Goal: Task Accomplishment & Management: Manage account settings

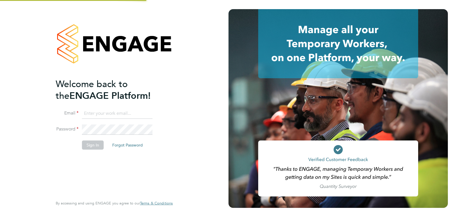
type input "support@engagelabs.io"
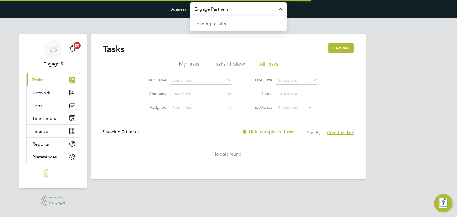
click at [211, 13] on input "Engage Partners" at bounding box center [238, 8] width 97 height 13
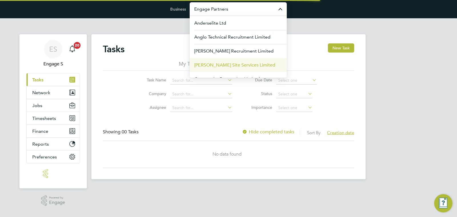
click at [224, 65] on span "[PERSON_NAME] Site Services Limited" at bounding box center [234, 65] width 81 height 7
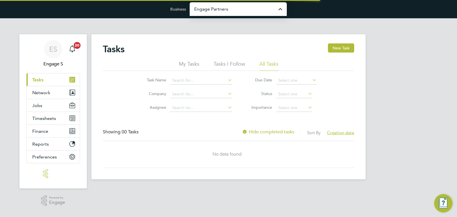
type input "[PERSON_NAME] Site Services Limited"
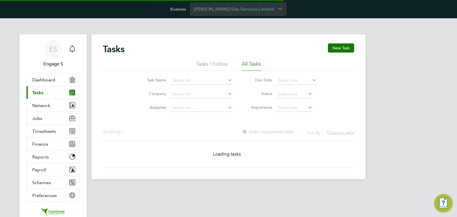
click at [44, 119] on button "Jobs" at bounding box center [53, 118] width 53 height 13
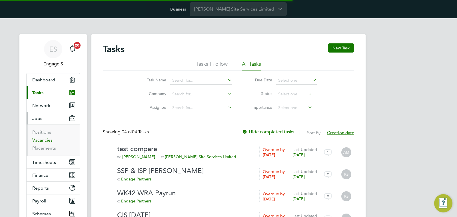
click at [41, 138] on link "Vacancies" at bounding box center [42, 139] width 20 height 5
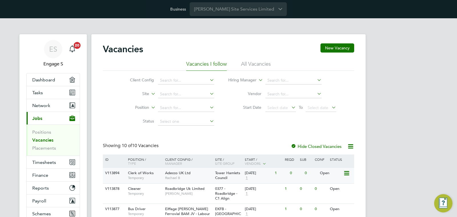
click at [246, 173] on div "25 Jan 2025" at bounding box center [258, 173] width 27 height 5
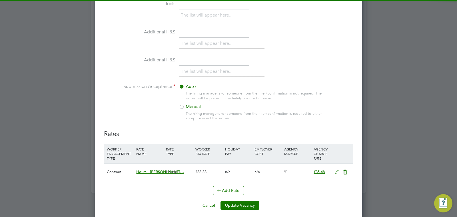
scroll to position [561, 0]
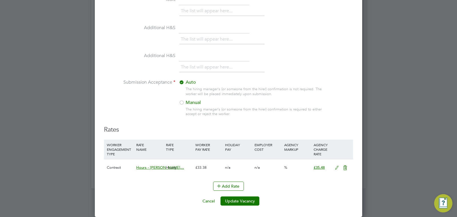
click at [335, 166] on icon at bounding box center [336, 168] width 7 height 5
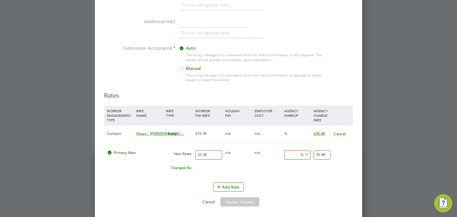
scroll to position [596, 0]
click at [337, 133] on button "Cancel" at bounding box center [339, 133] width 13 height 6
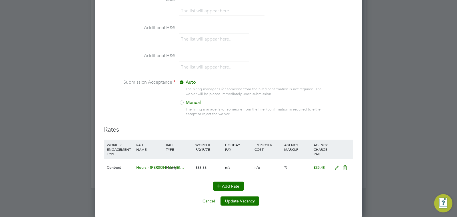
click at [225, 188] on button "Add Rate" at bounding box center [228, 186] width 31 height 9
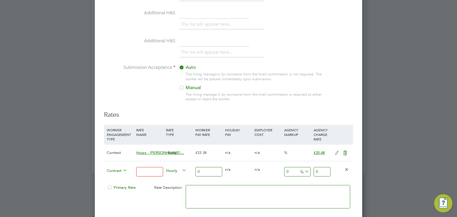
scroll to position [577, 0]
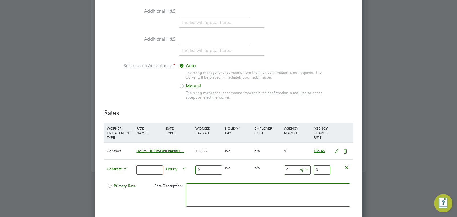
click at [157, 172] on input at bounding box center [149, 169] width 27 height 9
type input "100"
drag, startPoint x: 292, startPoint y: 173, endPoint x: 280, endPoint y: 170, distance: 12.6
click at [279, 169] on div "Contract 100 Hourly 0 0 n/a 0 n/a 0 0 % 0" at bounding box center [228, 169] width 249 height 21
type input "5"
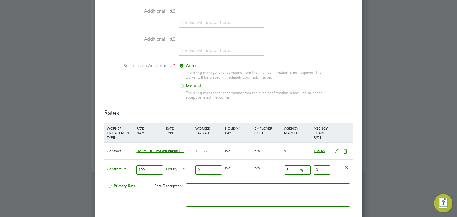
click at [304, 171] on icon at bounding box center [304, 170] width 0 height 8
click at [305, 184] on li "£" at bounding box center [305, 184] width 14 height 7
drag, startPoint x: 285, startPoint y: 169, endPoint x: 278, endPoint y: 168, distance: 6.9
click at [278, 168] on div "Contract 100 Hourly 0 0 n/a 0 n/a 5 0 £ 0" at bounding box center [228, 169] width 249 height 21
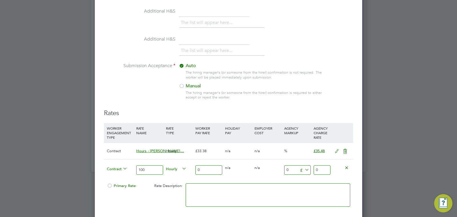
type input "1"
type input "10"
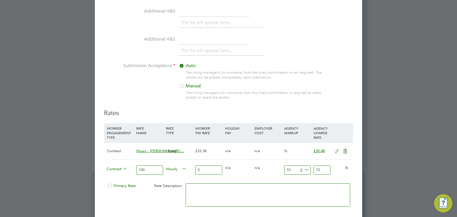
click at [271, 173] on div "0 n/a" at bounding box center [267, 168] width 29 height 17
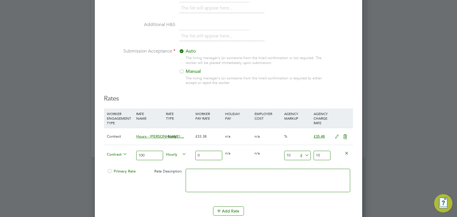
scroll to position [617, 0]
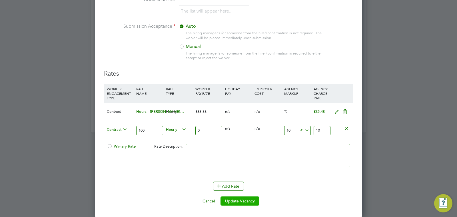
click at [247, 200] on button "Update Vacancy" at bounding box center [240, 201] width 39 height 9
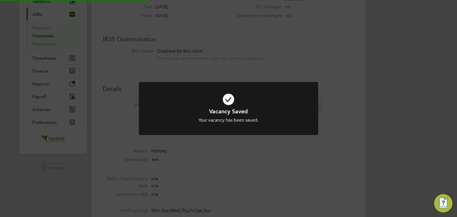
scroll to position [0, 0]
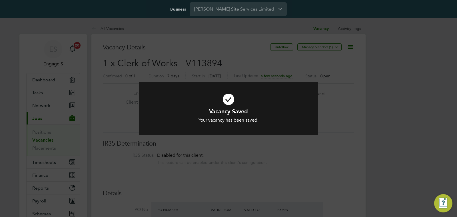
click at [324, 164] on div "Vacancy Saved Your vacancy has been saved. Cancel Okay" at bounding box center [228, 108] width 457 height 217
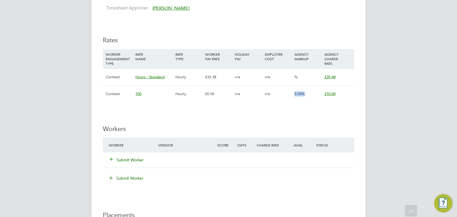
drag, startPoint x: 298, startPoint y: 95, endPoint x: 291, endPoint y: 95, distance: 6.3
click at [291, 95] on div "Contract 100 Hourly £0.00 n/a n/a 5.00% £10.00" at bounding box center [228, 93] width 251 height 17
click at [293, 99] on div "5.00%" at bounding box center [308, 94] width 30 height 17
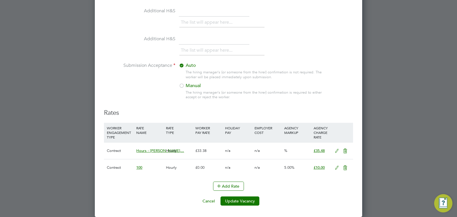
click at [345, 169] on icon at bounding box center [345, 168] width 7 height 5
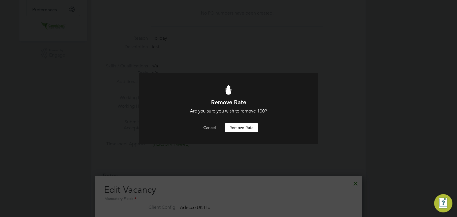
click at [250, 128] on button "Remove rate" at bounding box center [241, 127] width 33 height 9
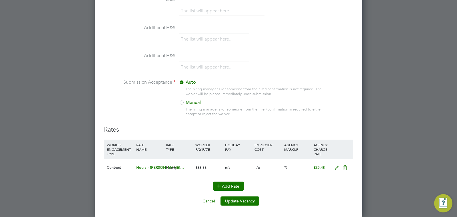
click at [227, 187] on button "Add Rate" at bounding box center [228, 186] width 31 height 9
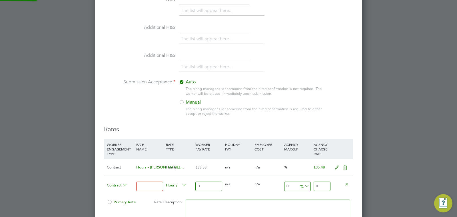
scroll to position [794, 268]
click at [153, 187] on input at bounding box center [149, 186] width 27 height 9
type input "test"
drag, startPoint x: 206, startPoint y: 186, endPoint x: 191, endPoint y: 183, distance: 15.3
click at [191, 183] on div "Contract test Hourly 0 0 n/a 0 n/a 0 0 % 0" at bounding box center [228, 186] width 249 height 21
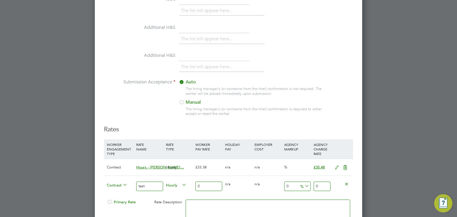
type input "5"
type input "50"
type input "500"
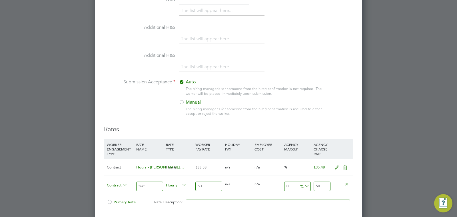
type input "500"
drag, startPoint x: 295, startPoint y: 187, endPoint x: 283, endPoint y: 185, distance: 11.9
click at [283, 185] on div "0 0 %" at bounding box center [297, 186] width 29 height 21
type input "1"
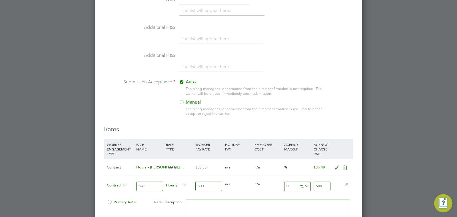
type input "5"
type input "505"
type input "10"
type input "50"
type input "550"
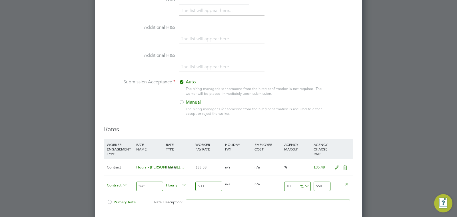
type input "10"
click at [304, 186] on icon at bounding box center [304, 186] width 0 height 8
click at [305, 199] on li "£" at bounding box center [305, 200] width 14 height 7
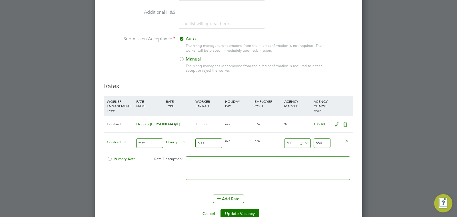
scroll to position [970, 0]
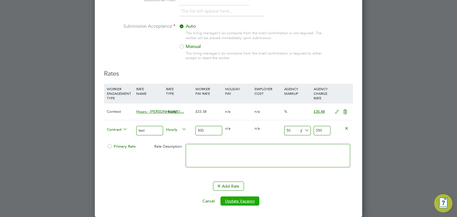
click at [254, 199] on button "Update Vacancy" at bounding box center [240, 201] width 39 height 9
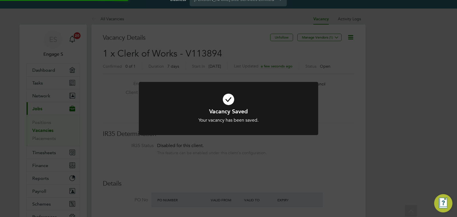
scroll to position [17, 40]
click at [370, 158] on div "Vacancy Saved Your vacancy has been saved. Cancel Okay" at bounding box center [228, 108] width 457 height 217
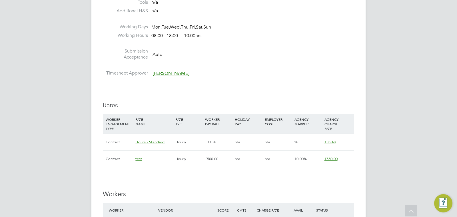
scroll to position [294, 0]
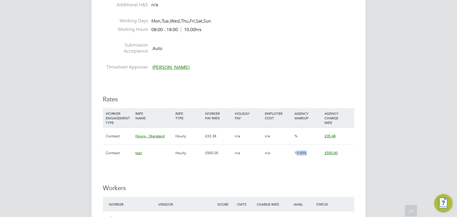
drag, startPoint x: 296, startPoint y: 152, endPoint x: 313, endPoint y: 153, distance: 16.6
click at [313, 153] on div "10.00%" at bounding box center [308, 153] width 30 height 17
click at [317, 164] on div "IR35 Determination IR35 Status Disabled for this client. This feature can be en…" at bounding box center [228, 153] width 251 height 614
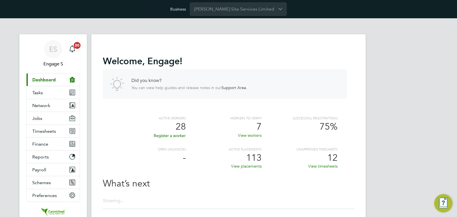
click at [313, 50] on div "Welcome , Engage ! Did you know? You can view help guides and release notes in …" at bounding box center [228, 148] width 251 height 211
click at [54, 129] on span "Timesheets" at bounding box center [44, 131] width 24 height 5
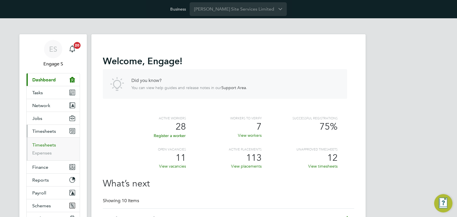
click at [45, 145] on link "Timesheets" at bounding box center [44, 144] width 24 height 5
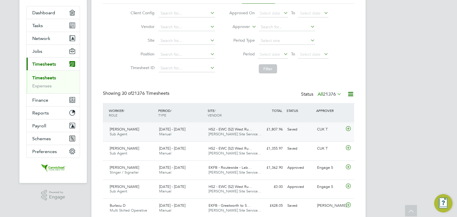
click at [299, 127] on div "Saved" at bounding box center [300, 129] width 30 height 9
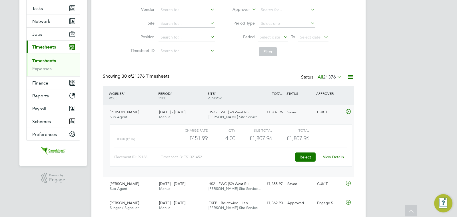
click at [307, 156] on button "Reject" at bounding box center [305, 157] width 21 height 9
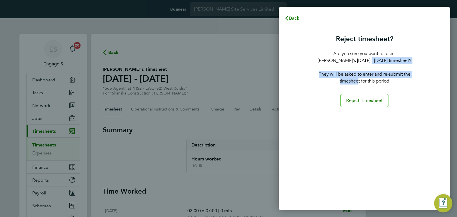
drag, startPoint x: 354, startPoint y: 68, endPoint x: 353, endPoint y: 61, distance: 7.2
click at [353, 61] on div "Reject timesheet? Are you sure you want to reject [PERSON_NAME]'s [DATE] - [DAT…" at bounding box center [364, 59] width 101 height 50
click at [353, 61] on p "Are you sure you want to reject [PERSON_NAME]'s [DATE] - [DATE] timesheet?" at bounding box center [364, 57] width 101 height 14
click at [404, 47] on div "Reject timesheet? Are you sure you want to reject [PERSON_NAME]'s [DATE] - [DAT…" at bounding box center [364, 59] width 101 height 50
click at [283, 96] on div "Reject timesheet? Are you sure you want to reject [PERSON_NAME]'s [DATE] - [DAT…" at bounding box center [364, 117] width 171 height 185
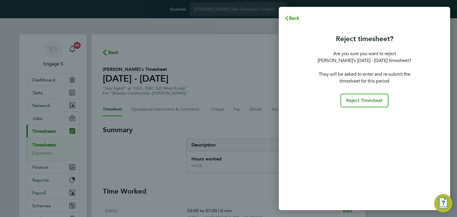
click at [300, 18] on button "Back" at bounding box center [292, 18] width 27 height 11
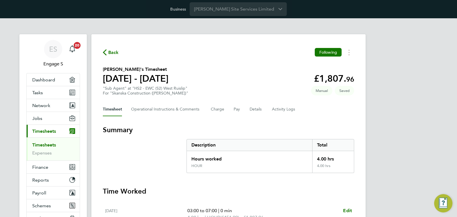
click at [46, 146] on link "Timesheets" at bounding box center [44, 144] width 24 height 5
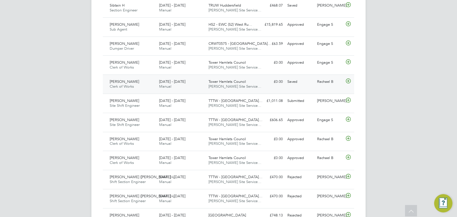
click at [299, 85] on div "Saved" at bounding box center [300, 81] width 30 height 9
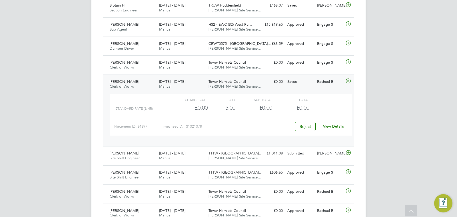
click at [330, 123] on div "View Details" at bounding box center [333, 126] width 28 height 9
click at [292, 153] on div "Submitted" at bounding box center [300, 153] width 30 height 9
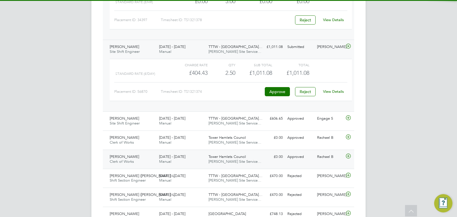
click at [299, 165] on div "Alan M Clerk of Works 21 - 27 Oct 2024 21 - 27 Oct 2024 Manual Tower Hamlets Co…" at bounding box center [228, 159] width 251 height 19
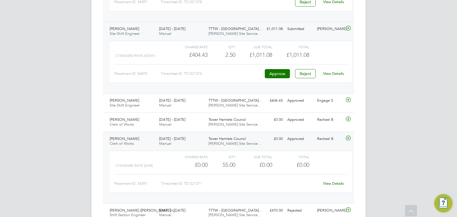
click at [328, 183] on link "View Details" at bounding box center [333, 183] width 21 height 5
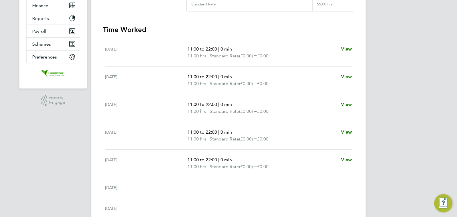
scroll to position [214, 0]
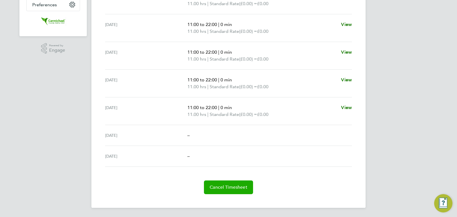
click at [223, 189] on span "Cancel Timesheet" at bounding box center [229, 188] width 38 height 6
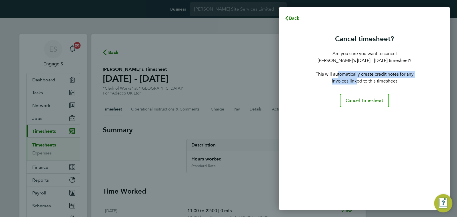
drag, startPoint x: 354, startPoint y: 81, endPoint x: 340, endPoint y: 67, distance: 19.6
click at [334, 71] on p "This will automatically create credit notes for any invoices linked to this tim…" at bounding box center [364, 78] width 101 height 14
click at [340, 67] on div "Cancel timesheet? Are you sure you want to cancel Alan M's 21 - 27 Oct 2024 tim…" at bounding box center [364, 59] width 101 height 50
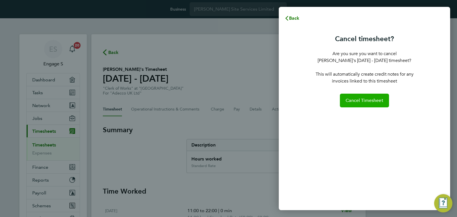
click at [360, 97] on button "Cancel Timesheet" at bounding box center [364, 101] width 49 height 14
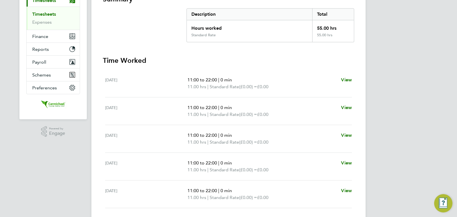
scroll to position [187, 0]
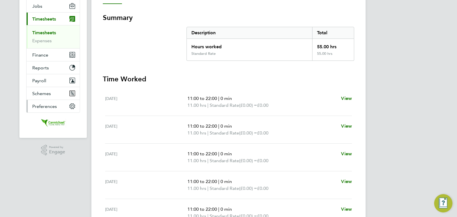
scroll to position [93, 0]
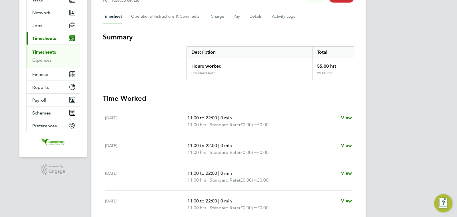
click at [51, 50] on link "Timesheets" at bounding box center [44, 51] width 24 height 5
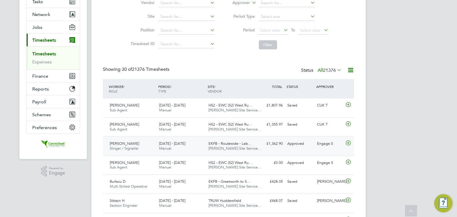
click at [267, 146] on div "£1,362.90 Approved" at bounding box center [270, 143] width 30 height 9
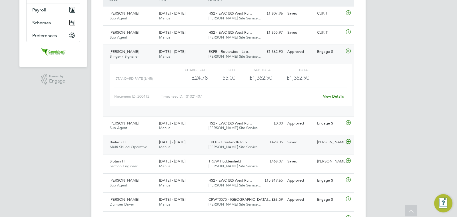
click at [284, 143] on div "£428.05 Saved" at bounding box center [270, 142] width 30 height 9
